Goal: Task Accomplishment & Management: Use online tool/utility

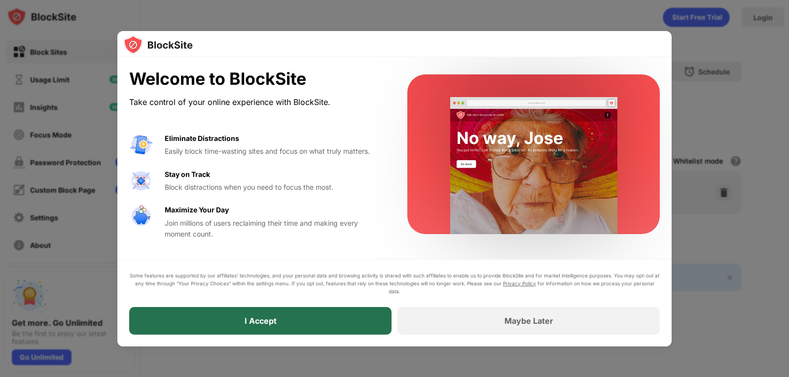
click at [277, 318] on div "I Accept" at bounding box center [260, 321] width 262 height 28
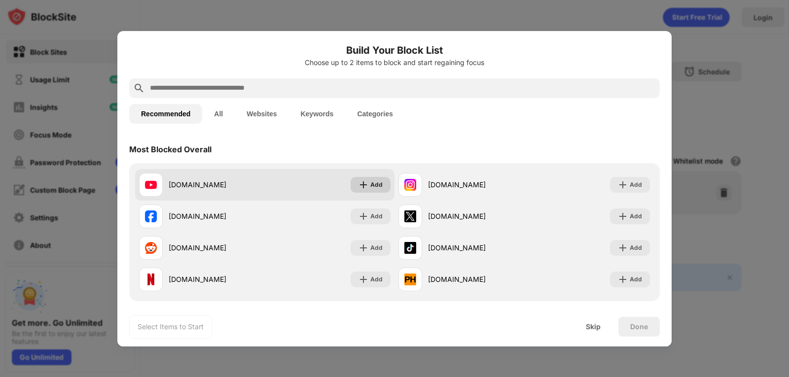
click at [372, 185] on div "Add" at bounding box center [376, 185] width 12 height 10
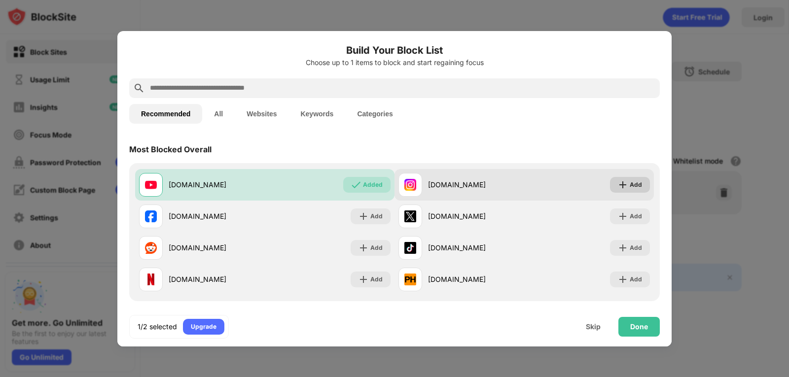
click at [629, 187] on div "Add" at bounding box center [635, 185] width 12 height 10
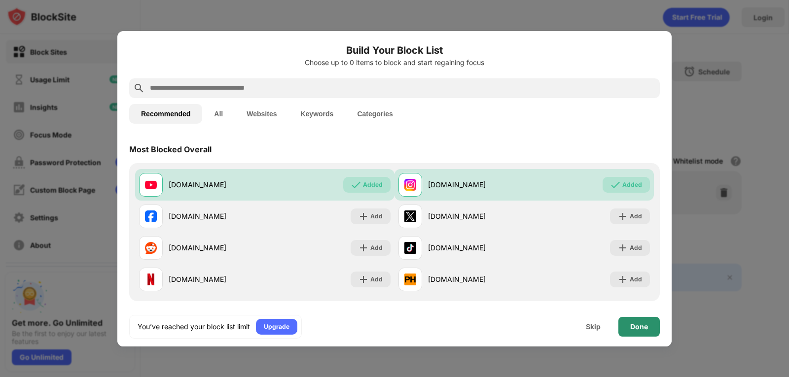
click at [642, 329] on div "Done" at bounding box center [639, 327] width 18 height 8
